Goal: Task Accomplishment & Management: Manage account settings

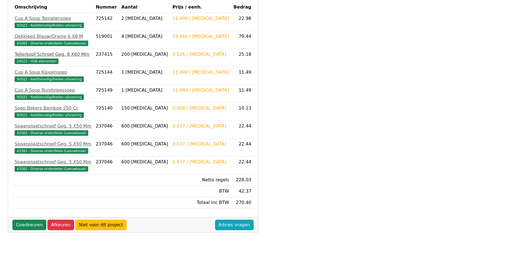
scroll to position [154, 0]
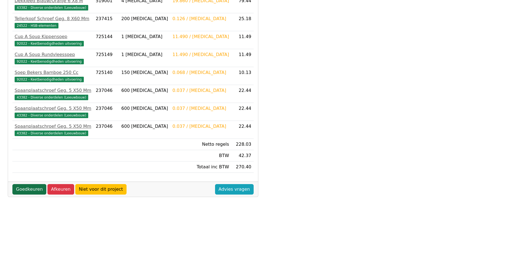
click at [25, 190] on link "Goedkeuren" at bounding box center [29, 189] width 34 height 10
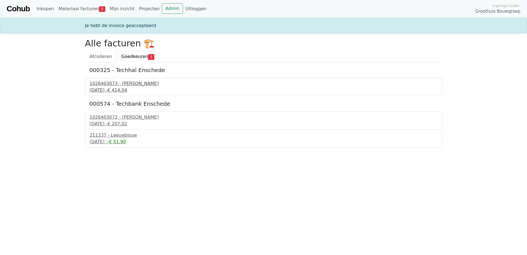
click at [111, 84] on div "1026403073 - [PERSON_NAME]" at bounding box center [264, 83] width 348 height 7
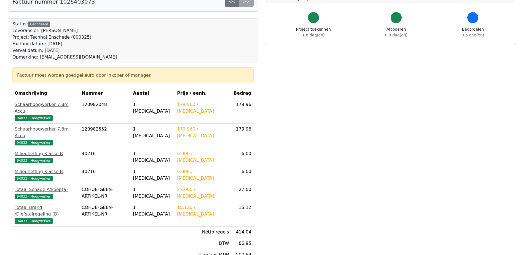
scroll to position [55, 0]
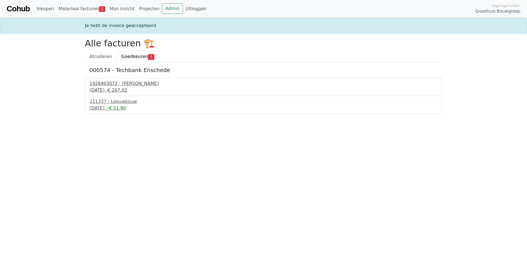
click at [120, 81] on div "1026403072 - [PERSON_NAME]" at bounding box center [264, 83] width 348 height 7
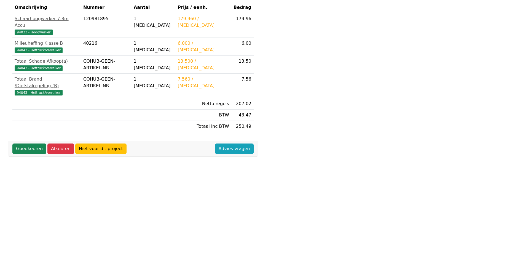
scroll to position [138, 0]
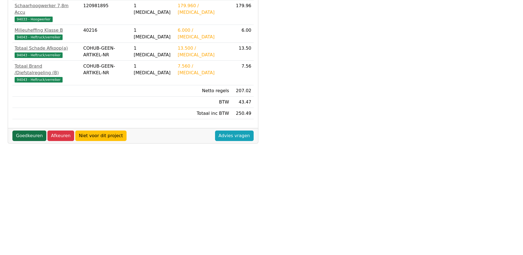
click at [23, 130] on link "Goedkeuren" at bounding box center [29, 135] width 34 height 10
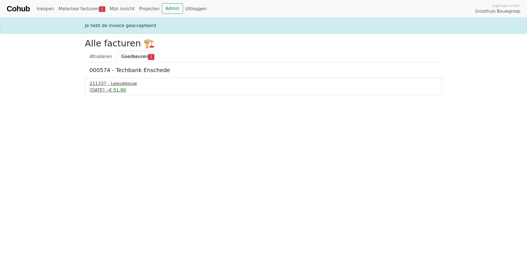
click at [121, 90] on div "[DATE] - -€ 51,90" at bounding box center [264, 90] width 348 height 7
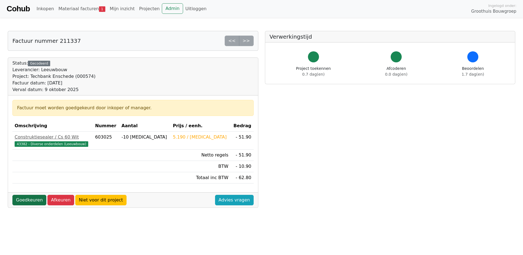
click at [28, 197] on link "Goedkeuren" at bounding box center [29, 200] width 34 height 10
